Goal: Navigation & Orientation: Understand site structure

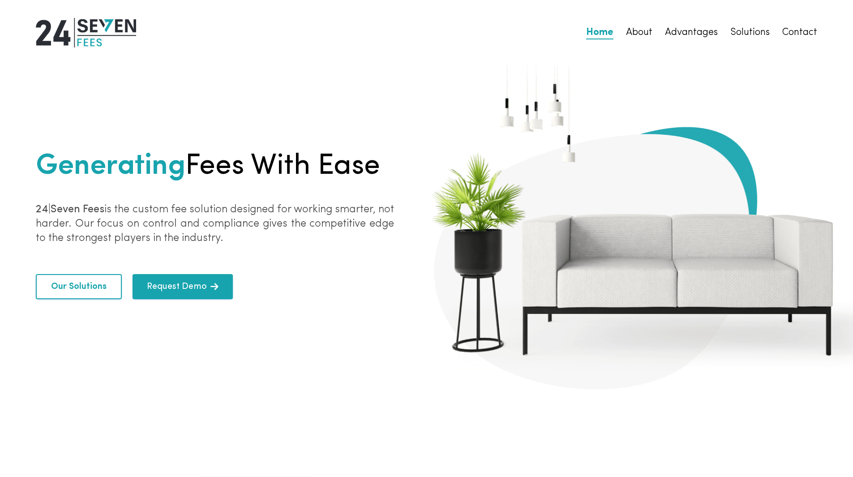
drag, startPoint x: 103, startPoint y: 208, endPoint x: 272, endPoint y: 243, distance: 172.3
click at [272, 243] on p "24|Seven Fees is the custom fee solution designed for working smarter, not hard…" at bounding box center [215, 223] width 358 height 43
click at [238, 223] on p "24|Seven Fees is the custom fee solution designed for working smarter, not hard…" at bounding box center [215, 223] width 358 height 43
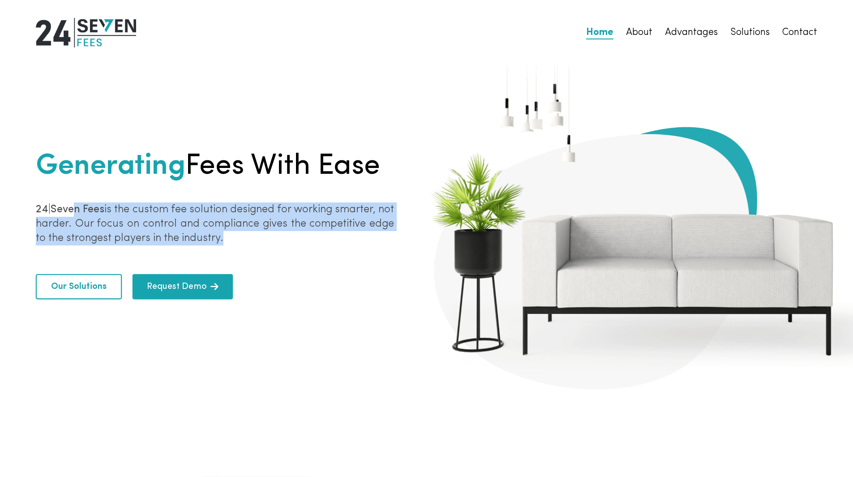
drag, startPoint x: 247, startPoint y: 232, endPoint x: 71, endPoint y: 212, distance: 177.5
click at [71, 212] on p "24|Seven Fees is the custom fee solution designed for working smarter, not hard…" at bounding box center [215, 223] width 358 height 43
click at [107, 288] on button "Our Solutions" at bounding box center [79, 286] width 86 height 25
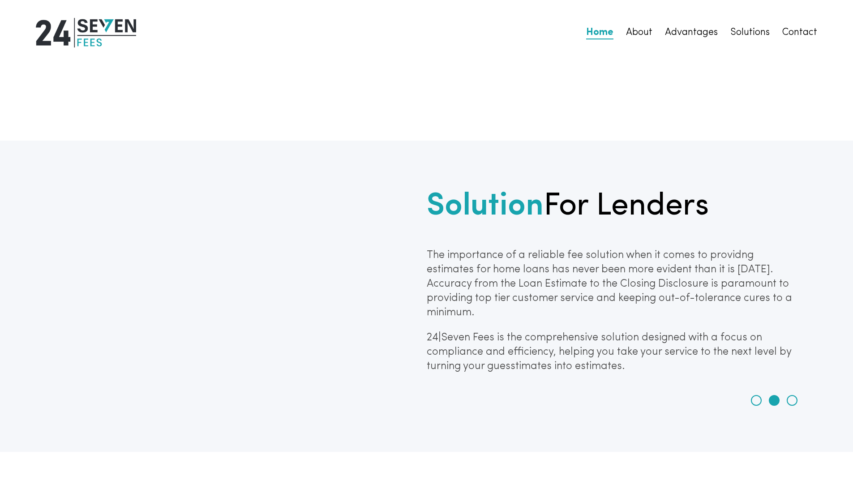
scroll to position [2752, 0]
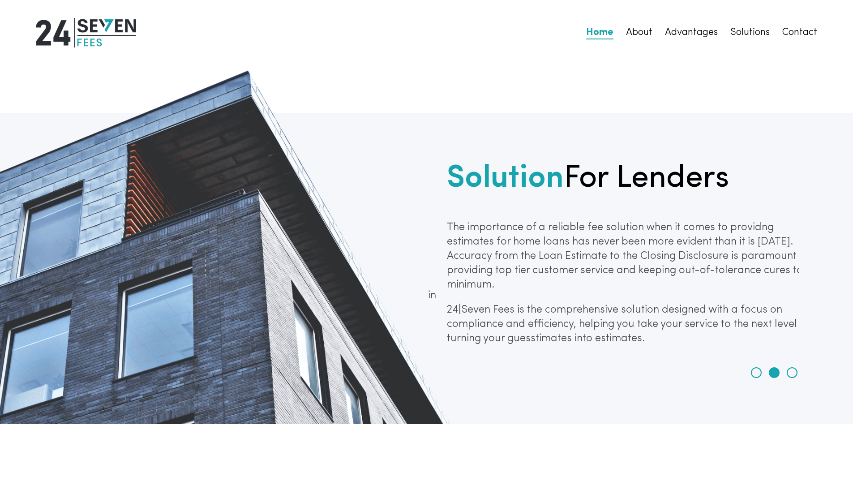
click at [477, 292] on p "The importance of a reliable fee solution when it comes to providng estimates f…" at bounding box center [633, 256] width 373 height 72
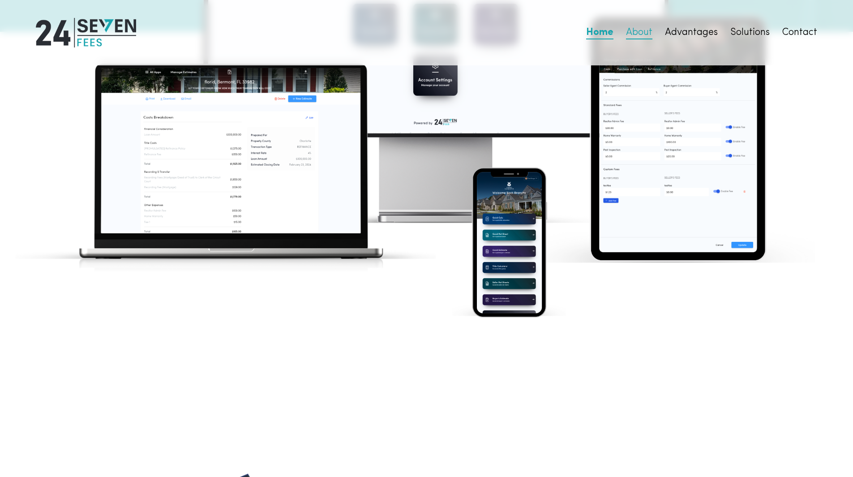
click at [638, 30] on link "About" at bounding box center [639, 32] width 26 height 13
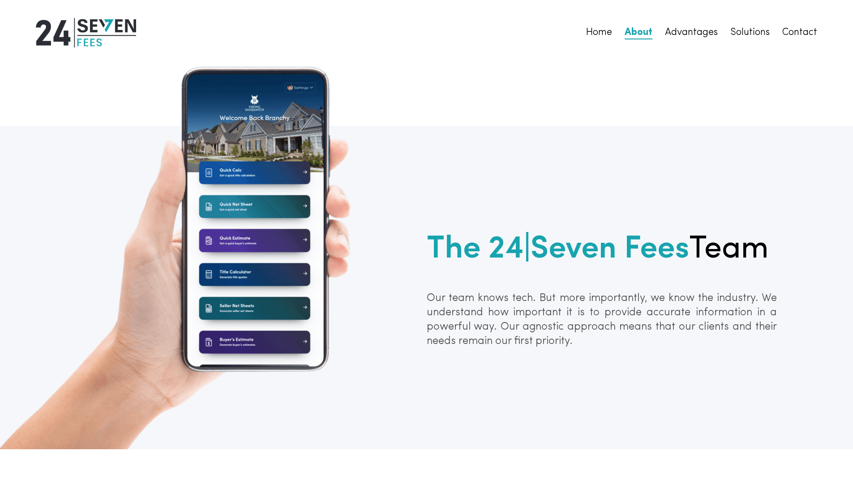
scroll to position [402, 0]
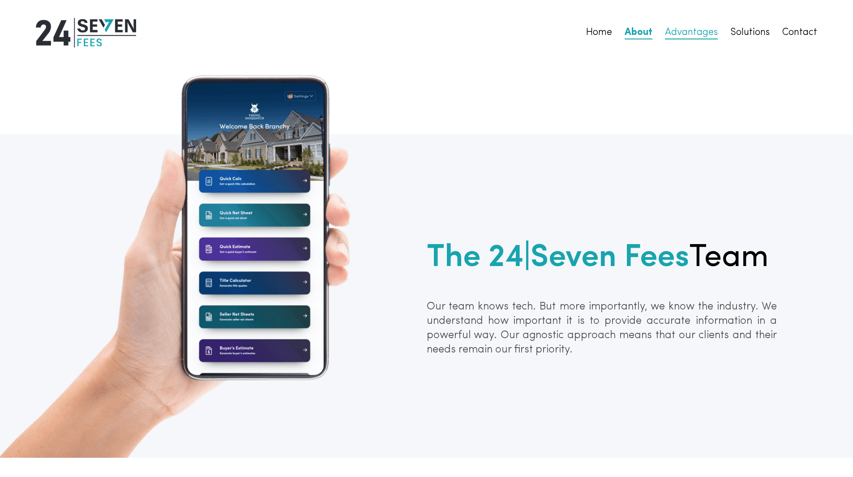
click at [675, 30] on link "Advantages" at bounding box center [691, 32] width 53 height 13
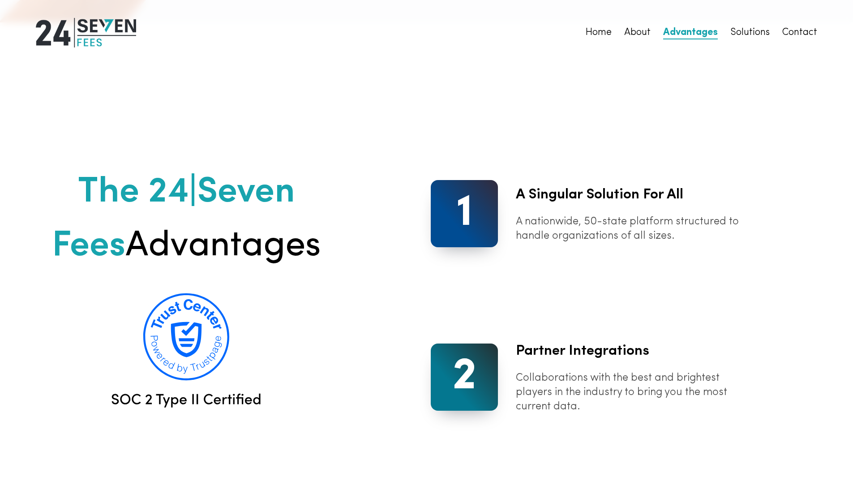
scroll to position [859, 0]
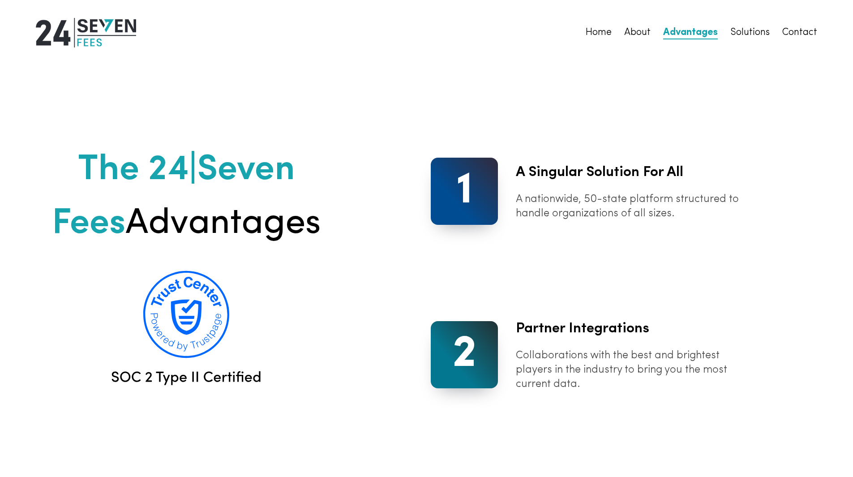
drag, startPoint x: 470, startPoint y: 350, endPoint x: 585, endPoint y: 325, distance: 117.8
click at [470, 351] on h3 "2" at bounding box center [464, 354] width 24 height 67
click at [630, 318] on h2 "Partner Integrations" at bounding box center [634, 328] width 237 height 21
click at [606, 329] on h2 "Partner Integrations" at bounding box center [634, 328] width 237 height 21
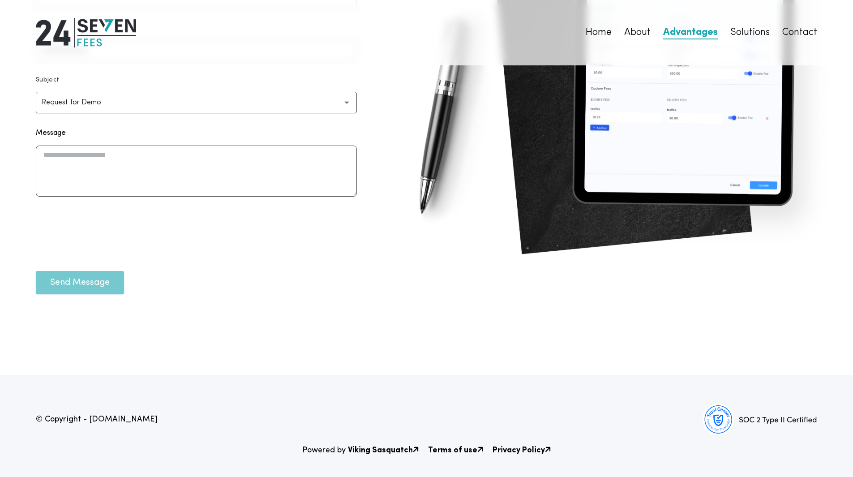
scroll to position [3431, 0]
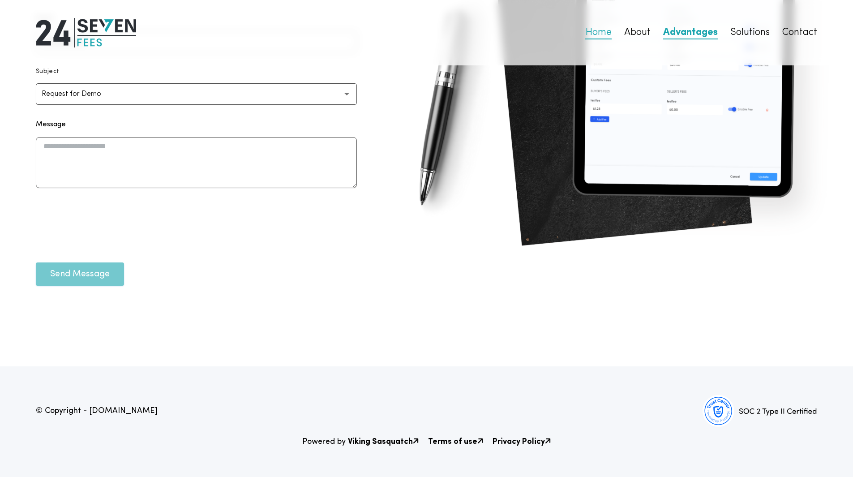
click at [608, 31] on link "Home" at bounding box center [598, 32] width 26 height 13
